Goal: Use online tool/utility: Use online tool/utility

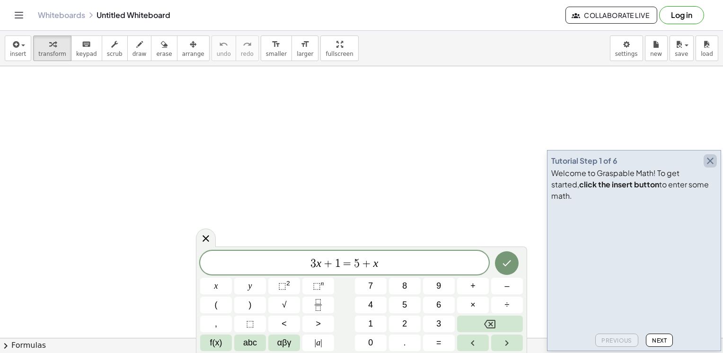
click at [716, 167] on icon "button" at bounding box center [710, 160] width 11 height 11
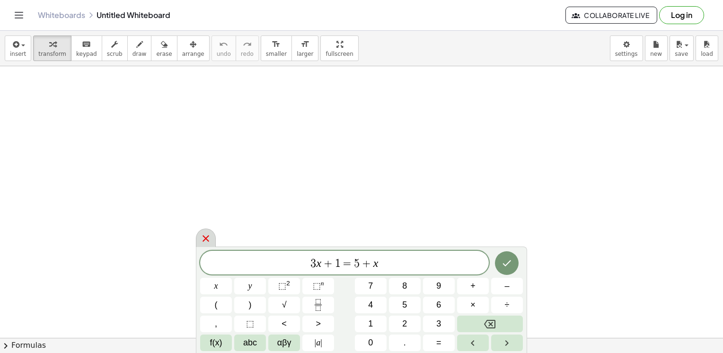
click at [210, 241] on icon at bounding box center [205, 238] width 11 height 11
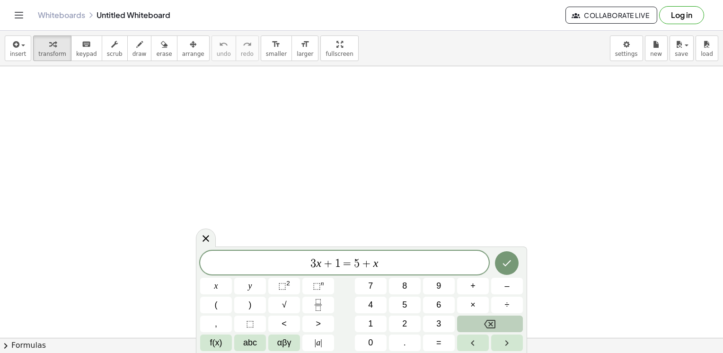
click at [490, 327] on icon "Backspace" at bounding box center [489, 324] width 11 height 11
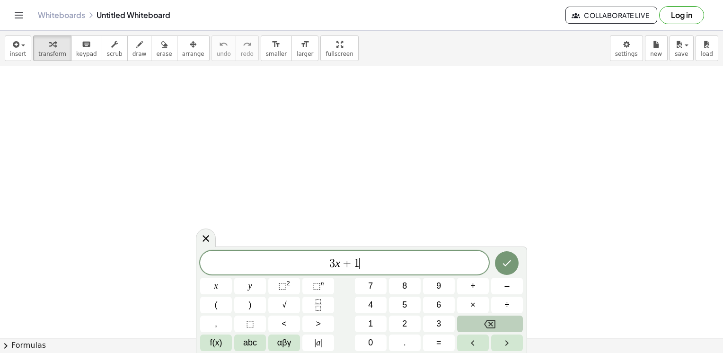
click at [490, 327] on icon "Backspace" at bounding box center [489, 324] width 11 height 11
click at [222, 285] on button "x" at bounding box center [216, 286] width 32 height 17
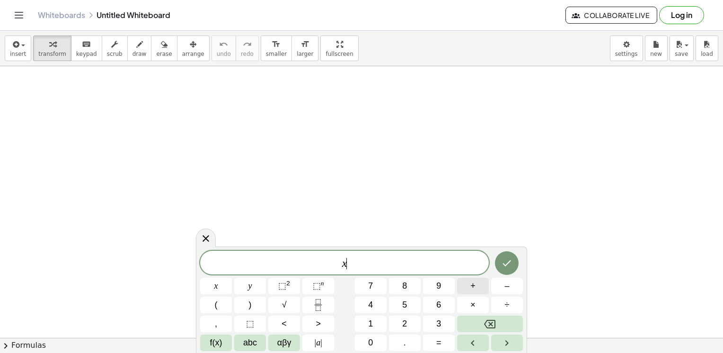
click at [476, 289] on button "+" at bounding box center [473, 286] width 32 height 17
click at [287, 300] on button "√" at bounding box center [284, 305] width 32 height 17
click at [394, 321] on button "2" at bounding box center [405, 324] width 32 height 17
click at [371, 306] on span "4" at bounding box center [370, 305] width 5 height 13
click at [296, 290] on button "⬚ 2" at bounding box center [284, 286] width 32 height 17
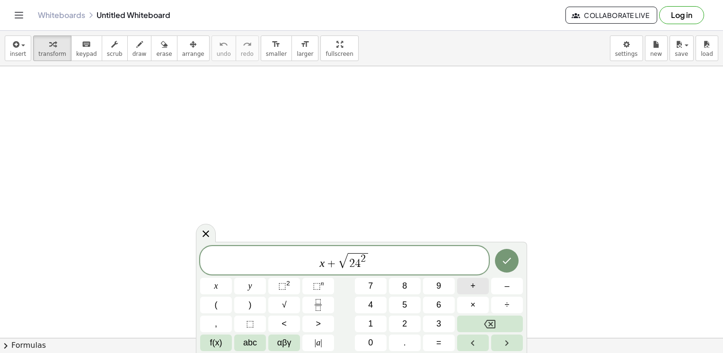
click at [481, 287] on button "+" at bounding box center [473, 286] width 32 height 17
click at [218, 292] on span "x" at bounding box center [216, 286] width 4 height 13
click at [288, 287] on sup "2" at bounding box center [288, 283] width 4 height 7
click at [427, 257] on span "x + √ 2 4 2 + x 2 ​" at bounding box center [344, 261] width 289 height 18
click at [436, 339] on span "=" at bounding box center [438, 343] width 5 height 13
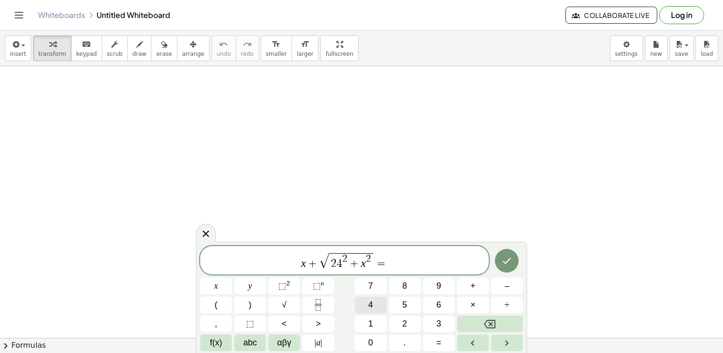
click at [383, 305] on button "4" at bounding box center [371, 305] width 32 height 17
click at [413, 287] on button "8" at bounding box center [405, 286] width 32 height 17
click at [512, 254] on button "Done" at bounding box center [507, 261] width 24 height 24
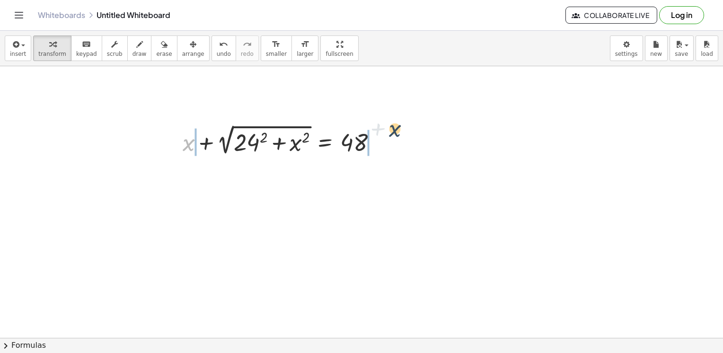
drag, startPoint x: 191, startPoint y: 149, endPoint x: 395, endPoint y: 136, distance: 204.9
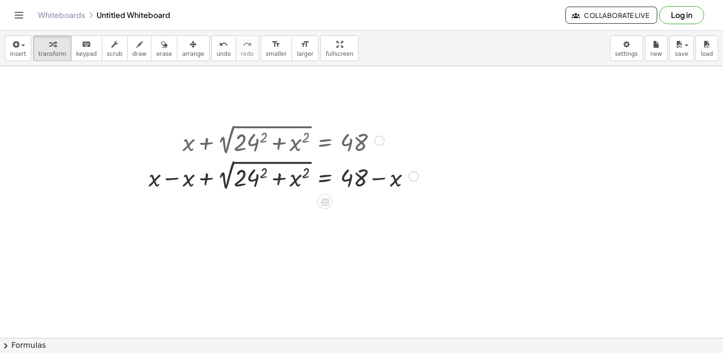
click at [171, 179] on div at bounding box center [283, 176] width 279 height 36
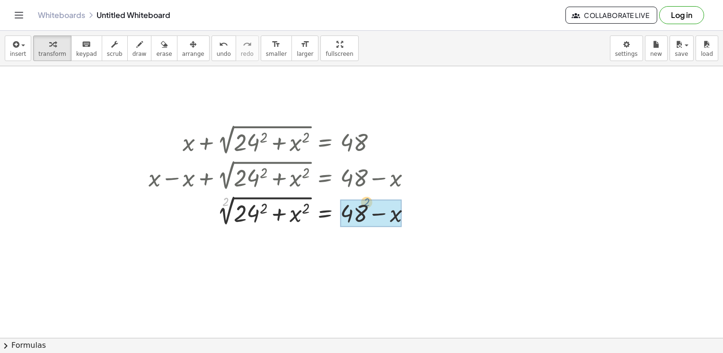
drag, startPoint x: 225, startPoint y: 202, endPoint x: 371, endPoint y: 203, distance: 145.8
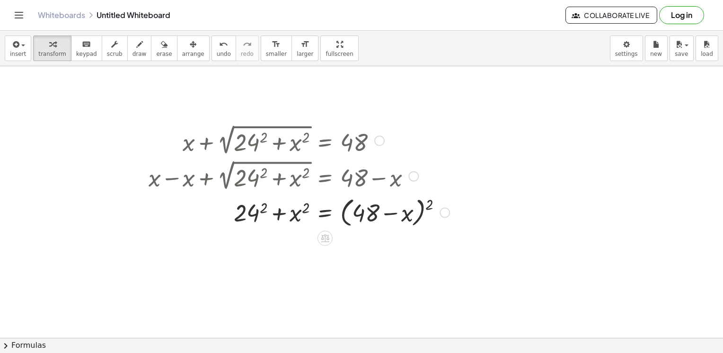
click at [325, 141] on div "+ x + 2 √ ( + 24 2 + x 2 ) = 48 + x − x + 2 √ ( + 24 2 + x 2 ) = + 48 − x + 0 +…" at bounding box center [325, 141] width 0 height 0
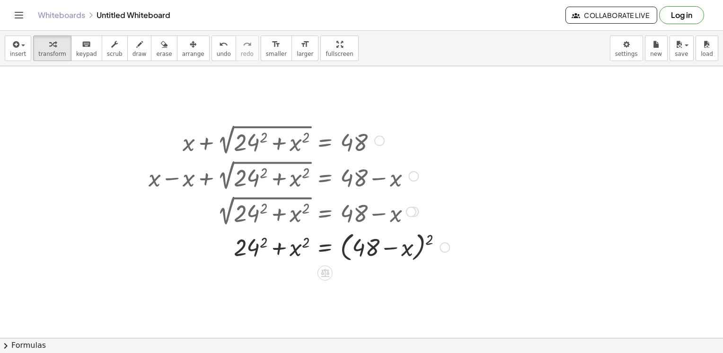
click at [427, 245] on div at bounding box center [299, 247] width 311 height 36
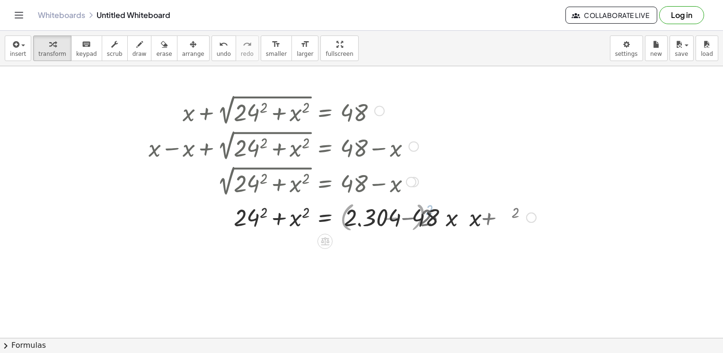
scroll to position [142, 0]
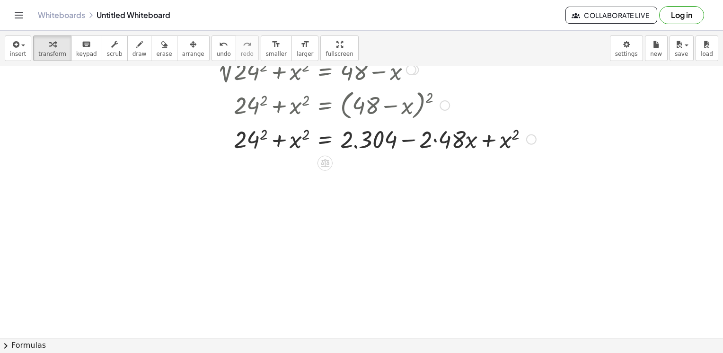
click at [267, 136] on div at bounding box center [342, 139] width 397 height 32
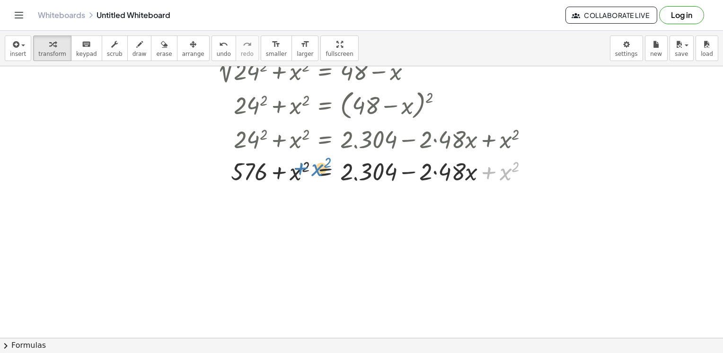
drag, startPoint x: 498, startPoint y: 173, endPoint x: 312, endPoint y: 169, distance: 185.6
click at [312, 169] on div at bounding box center [342, 171] width 397 height 32
drag, startPoint x: 490, startPoint y: 177, endPoint x: 293, endPoint y: 176, distance: 196.9
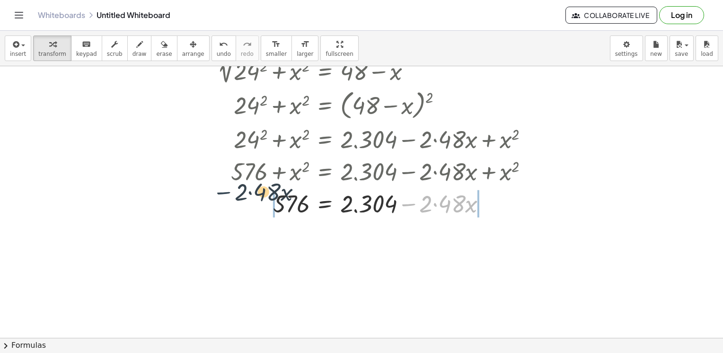
drag, startPoint x: 413, startPoint y: 202, endPoint x: 225, endPoint y: 190, distance: 188.8
click at [225, 190] on div at bounding box center [342, 203] width 397 height 32
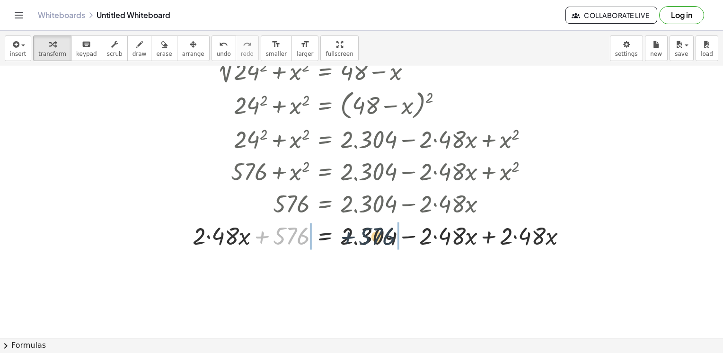
drag, startPoint x: 284, startPoint y: 238, endPoint x: 370, endPoint y: 237, distance: 86.2
click at [370, 237] on div at bounding box center [361, 235] width 435 height 32
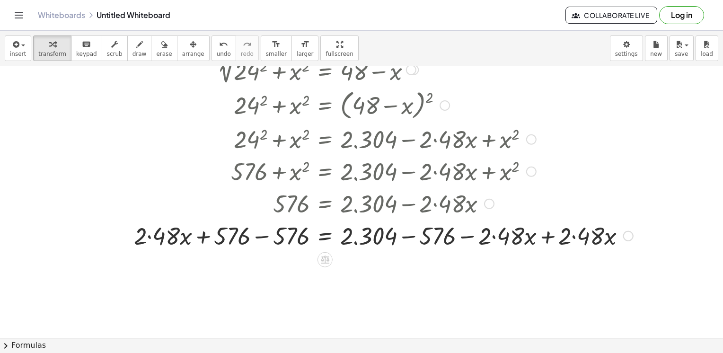
drag, startPoint x: 552, startPoint y: 241, endPoint x: 550, endPoint y: 246, distance: 5.3
click at [552, 242] on div at bounding box center [383, 235] width 509 height 32
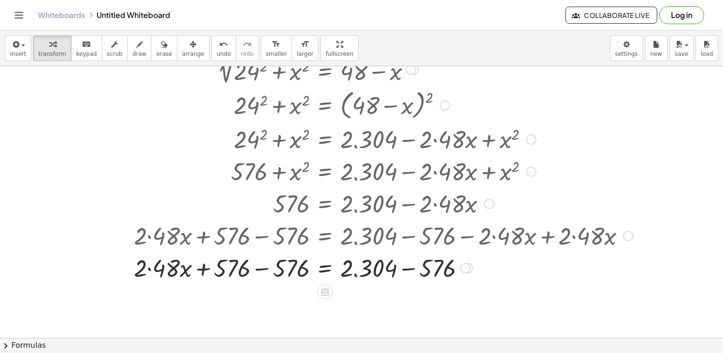
click at [407, 273] on div at bounding box center [383, 267] width 509 height 32
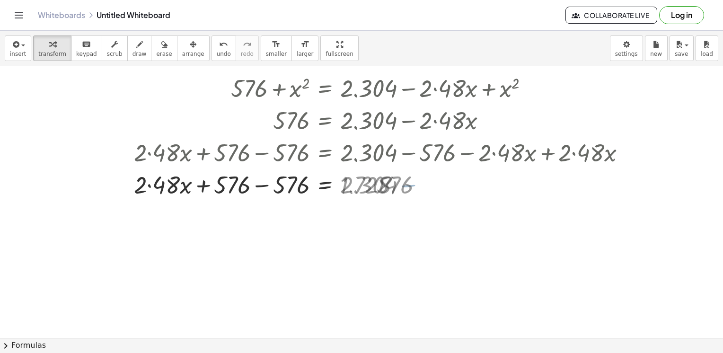
scroll to position [284, 0]
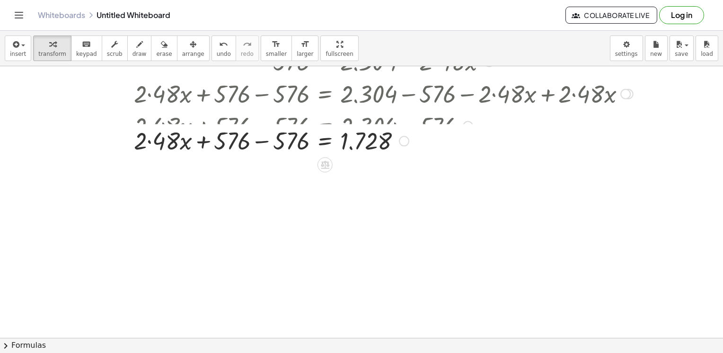
click at [254, 124] on div at bounding box center [383, 125] width 509 height 32
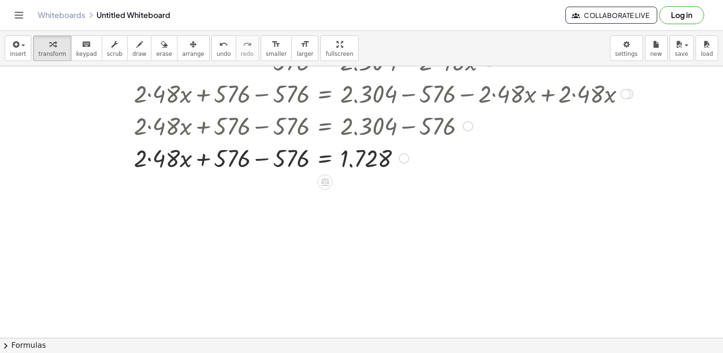
click at [261, 159] on div at bounding box center [383, 158] width 509 height 32
click at [289, 158] on div at bounding box center [383, 158] width 509 height 32
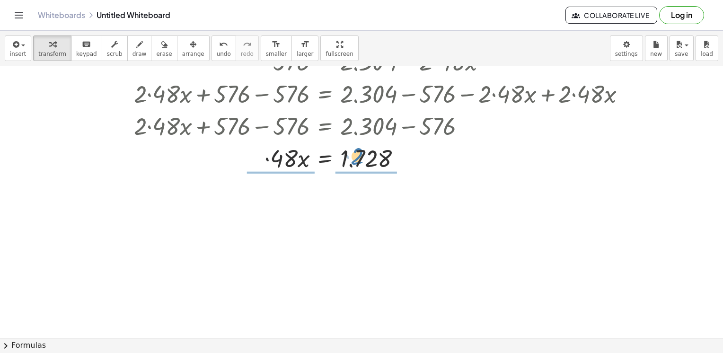
drag, startPoint x: 269, startPoint y: 162, endPoint x: 357, endPoint y: 154, distance: 88.9
click at [357, 154] on div at bounding box center [383, 158] width 509 height 32
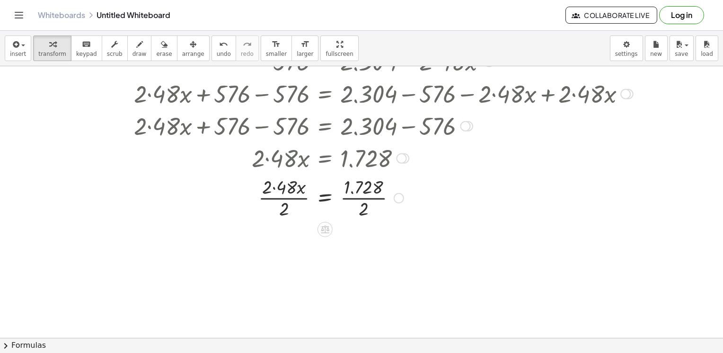
click at [374, 199] on div at bounding box center [383, 197] width 509 height 47
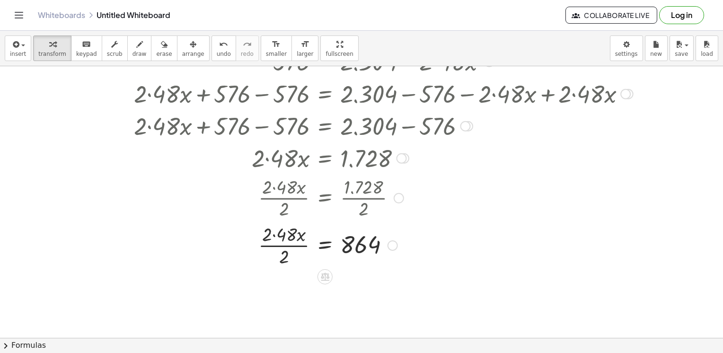
click at [279, 245] on div at bounding box center [383, 244] width 509 height 47
click at [279, 249] on div at bounding box center [383, 244] width 509 height 47
drag, startPoint x: 282, startPoint y: 257, endPoint x: 269, endPoint y: 236, distance: 24.3
drag, startPoint x: 290, startPoint y: 246, endPoint x: 358, endPoint y: 255, distance: 68.7
click at [358, 255] on div at bounding box center [383, 245] width 509 height 32
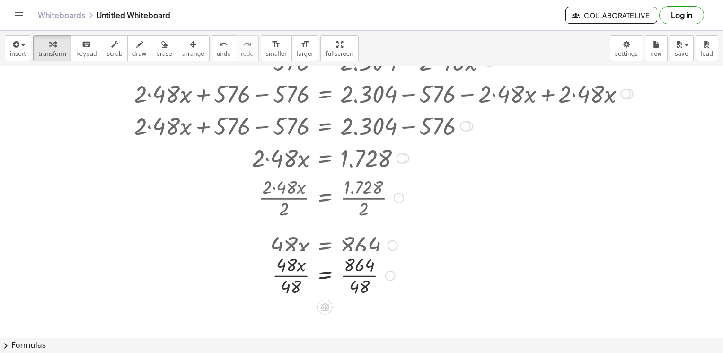
drag, startPoint x: 360, startPoint y: 251, endPoint x: 362, endPoint y: 270, distance: 19.0
click at [361, 258] on div at bounding box center [383, 245] width 513 height 32
click at [360, 288] on div at bounding box center [383, 284] width 509 height 47
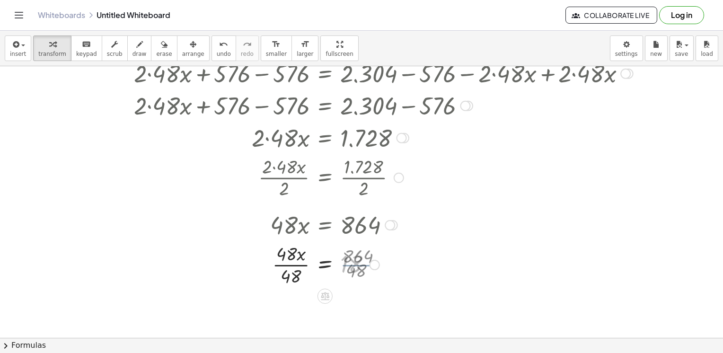
scroll to position [333, 0]
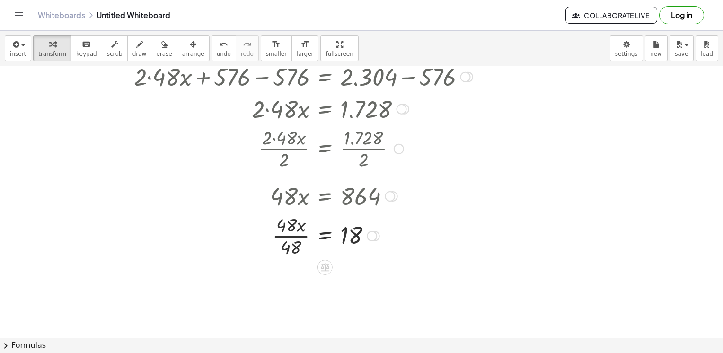
click at [291, 238] on div at bounding box center [383, 235] width 509 height 47
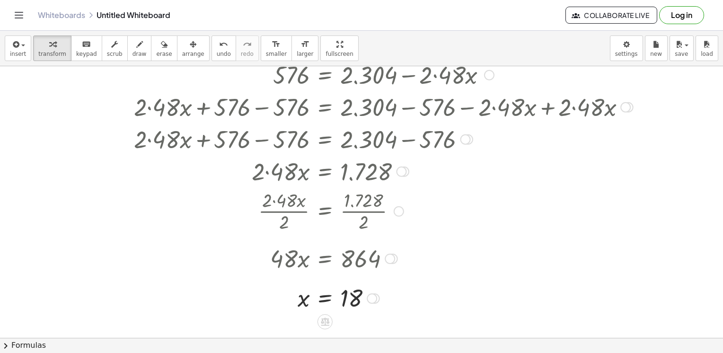
scroll to position [239, 0]
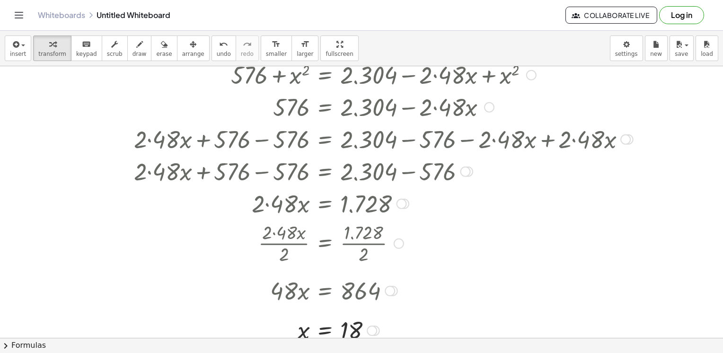
click at [363, 168] on div at bounding box center [383, 171] width 509 height 32
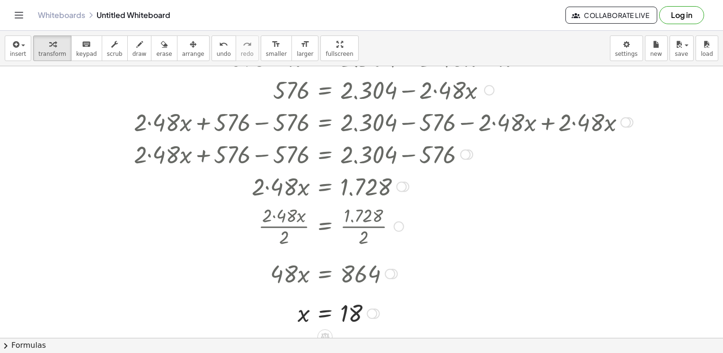
scroll to position [272, 0]
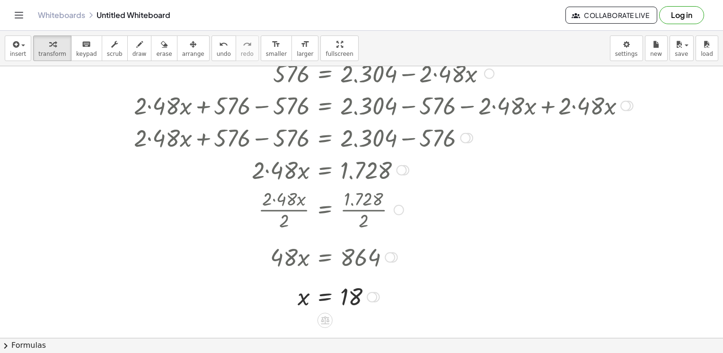
click at [278, 172] on div at bounding box center [383, 169] width 521 height 32
click at [402, 171] on div at bounding box center [402, 170] width 10 height 10
click at [452, 154] on span "Go back to this line" at bounding box center [450, 156] width 56 height 8
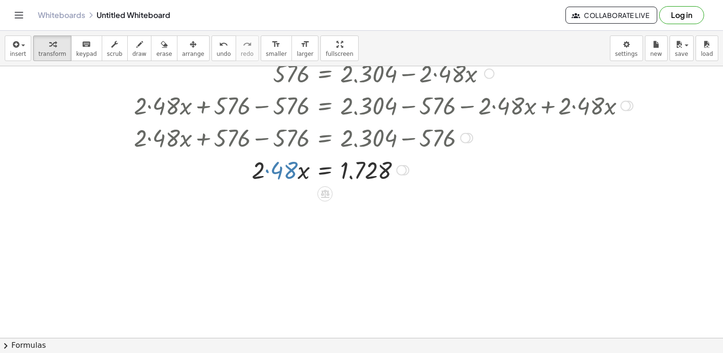
click at [262, 169] on div at bounding box center [383, 169] width 509 height 32
drag, startPoint x: 260, startPoint y: 174, endPoint x: 281, endPoint y: 172, distance: 20.9
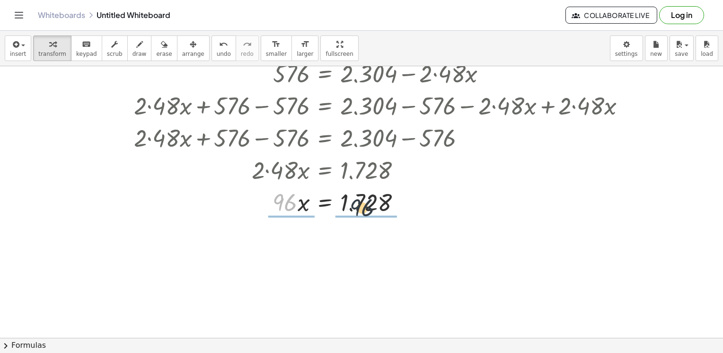
drag, startPoint x: 284, startPoint y: 203, endPoint x: 366, endPoint y: 205, distance: 82.4
click at [366, 205] on div at bounding box center [383, 202] width 509 height 32
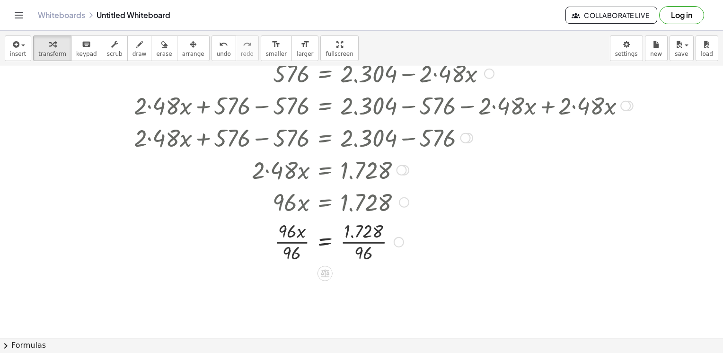
click at [283, 238] on div at bounding box center [383, 241] width 509 height 47
click at [288, 246] on div at bounding box center [383, 241] width 509 height 47
click at [291, 240] on div at bounding box center [383, 241] width 509 height 47
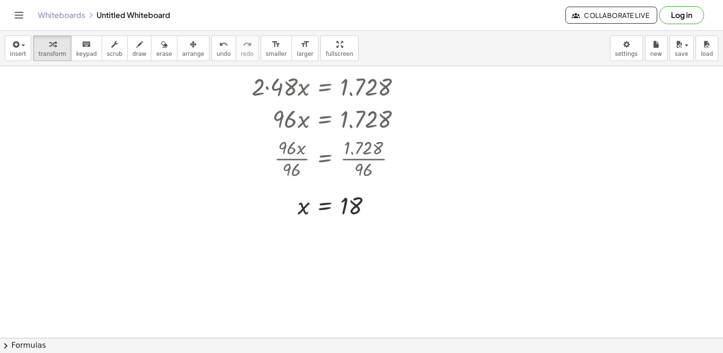
scroll to position [414, 0]
